Goal: Task Accomplishment & Management: Use online tool/utility

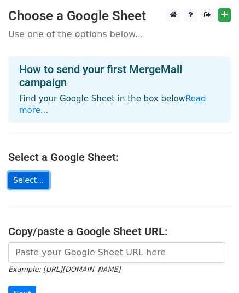
click at [24, 172] on link "Select..." at bounding box center [28, 180] width 41 height 17
click at [25, 172] on link "Select..." at bounding box center [28, 180] width 41 height 17
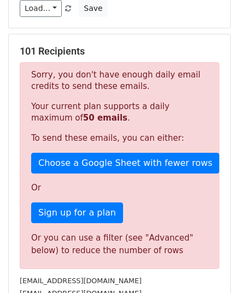
scroll to position [187, 0]
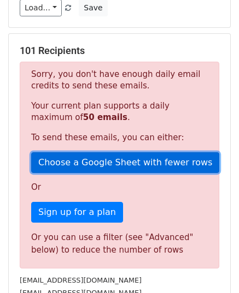
click at [121, 152] on link "Choose a Google Sheet with fewer rows" at bounding box center [125, 162] width 188 height 21
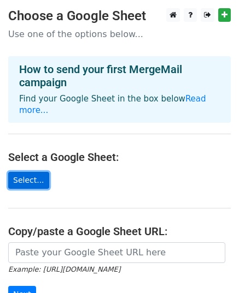
click at [33, 172] on link "Select..." at bounding box center [28, 180] width 41 height 17
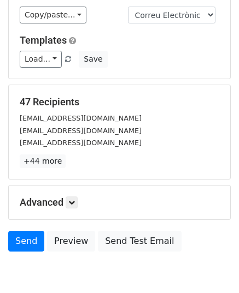
scroll to position [169, 0]
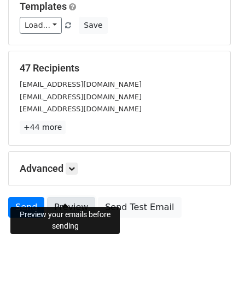
click at [68, 197] on link "Preview" at bounding box center [71, 207] width 48 height 21
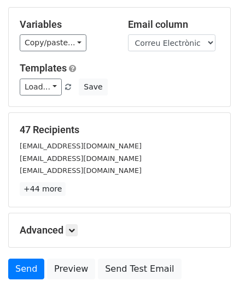
scroll to position [131, 0]
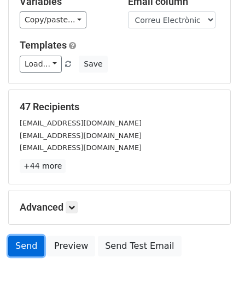
click at [28, 237] on link "Send" at bounding box center [26, 246] width 36 height 21
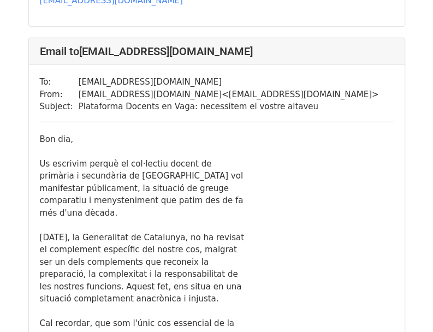
scroll to position [996, 0]
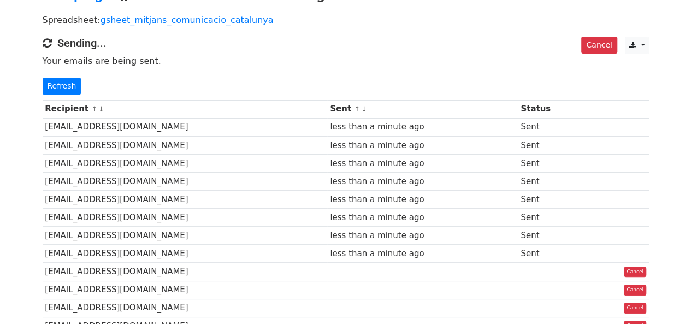
scroll to position [60, 0]
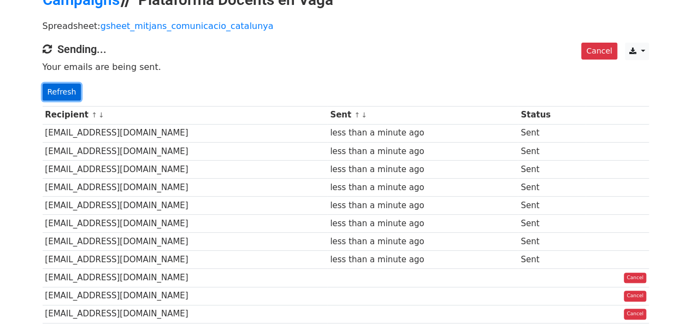
click at [44, 85] on link "Refresh" at bounding box center [62, 92] width 39 height 17
